Goal: Find specific page/section: Find specific page/section

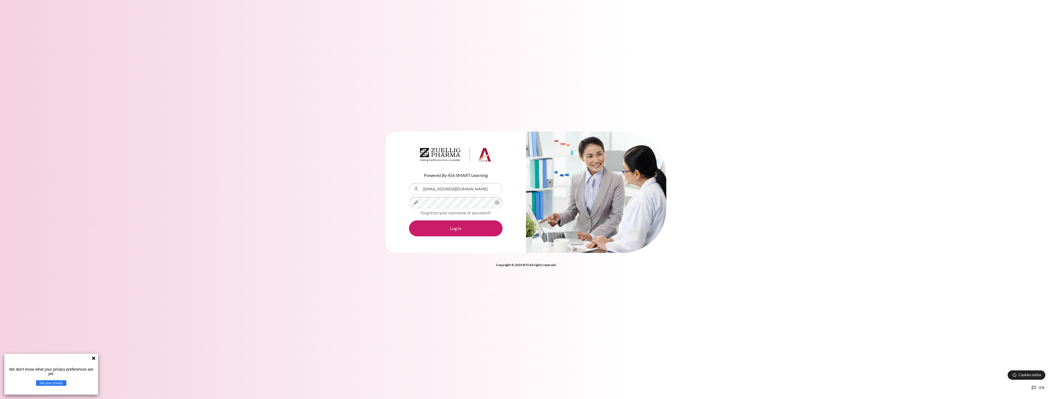
click at [409, 183] on div "Content" at bounding box center [409, 183] width 0 height 0
click at [459, 231] on button "Log in" at bounding box center [456, 228] width 94 height 16
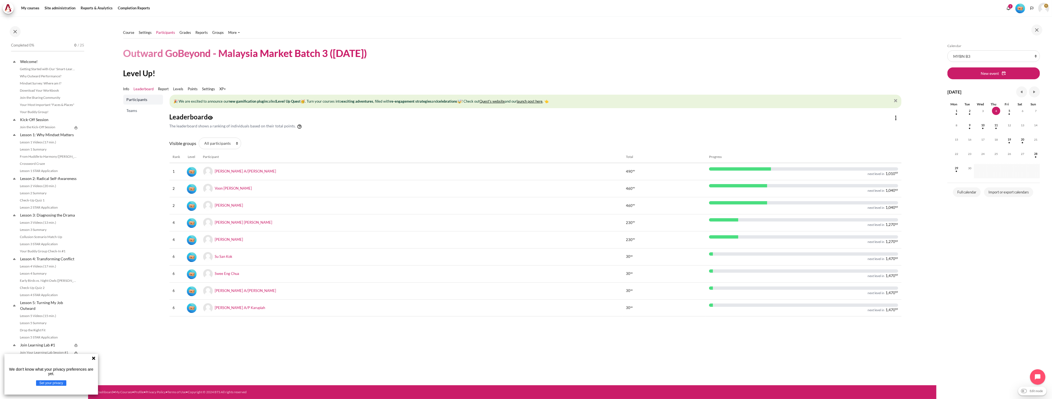
click at [168, 34] on link "Participants" at bounding box center [165, 33] width 19 height 6
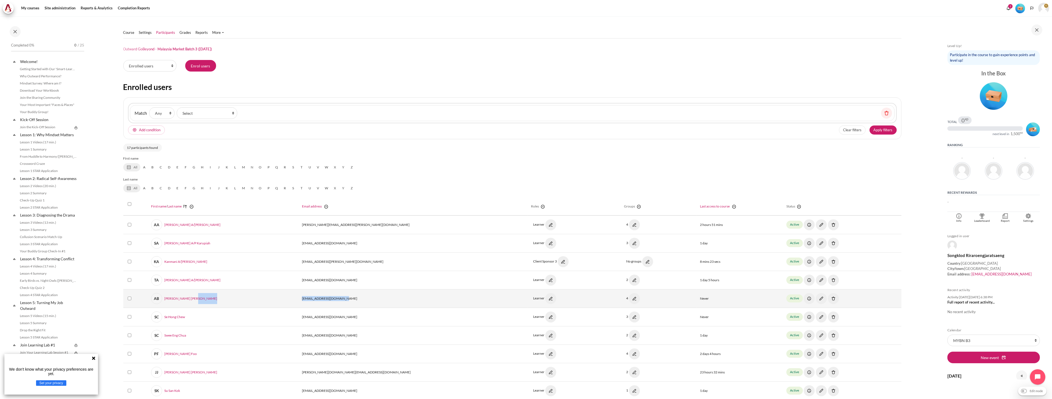
drag, startPoint x: 353, startPoint y: 298, endPoint x: 303, endPoint y: 298, distance: 49.8
click at [303, 298] on tr "Select 'Amelia Binti Azemi' AB Amelia Binti Azemi aazemi@zuelligpharma.com Lear…" at bounding box center [512, 299] width 778 height 18
